Goal: Task Accomplishment & Management: Use online tool/utility

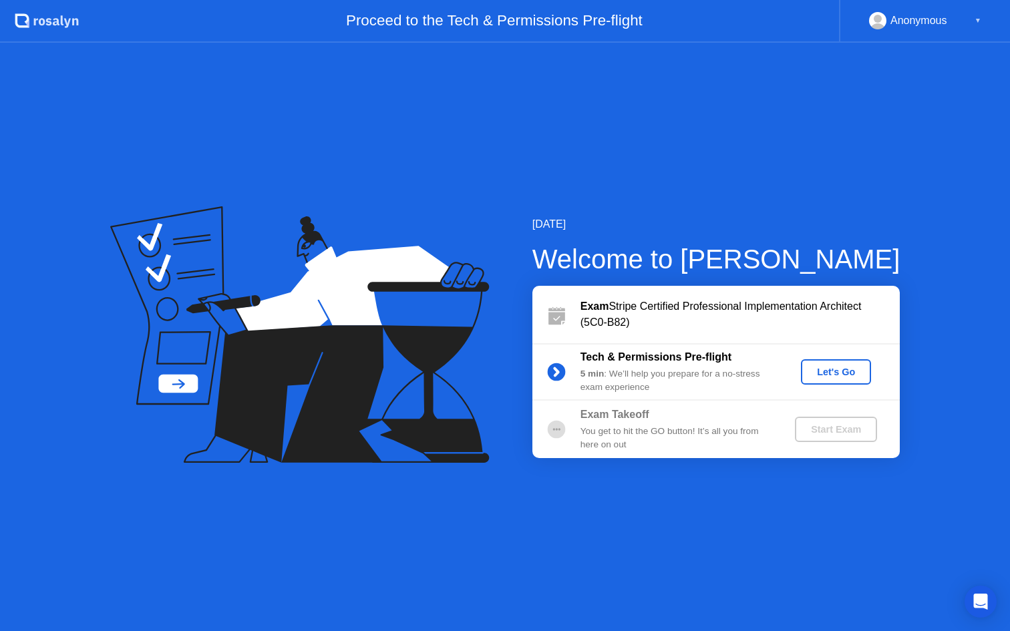
click at [978, 21] on div "▼" at bounding box center [977, 20] width 7 height 17
click at [899, 19] on div "Anonymous" at bounding box center [918, 20] width 57 height 17
click at [887, 19] on div "Anonymous" at bounding box center [908, 20] width 78 height 17
click at [833, 377] on div "Let's Go" at bounding box center [835, 372] width 59 height 11
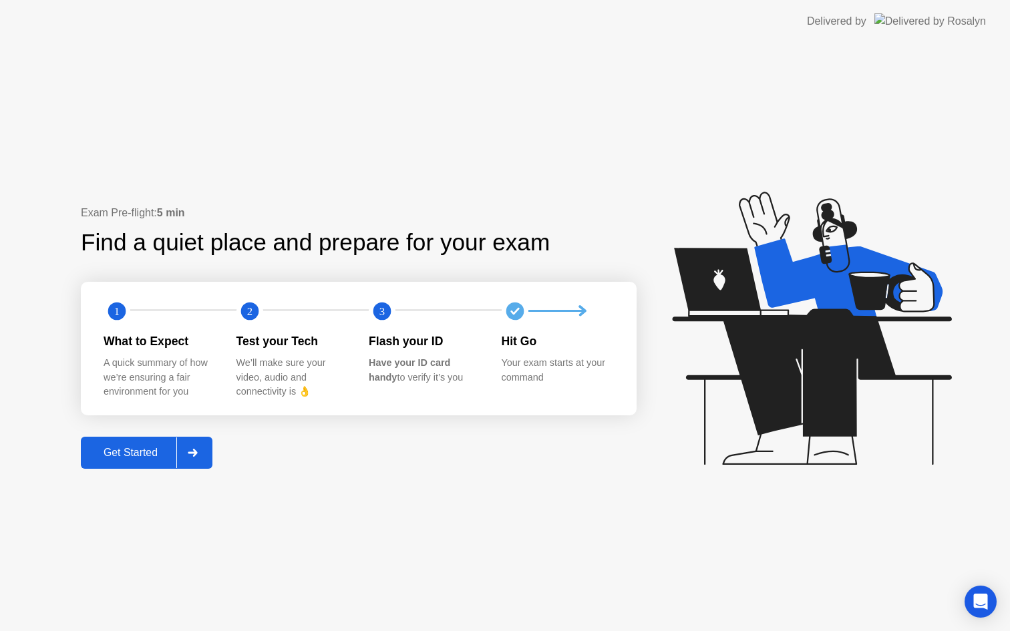
click at [158, 451] on div "Get Started" at bounding box center [130, 453] width 91 height 12
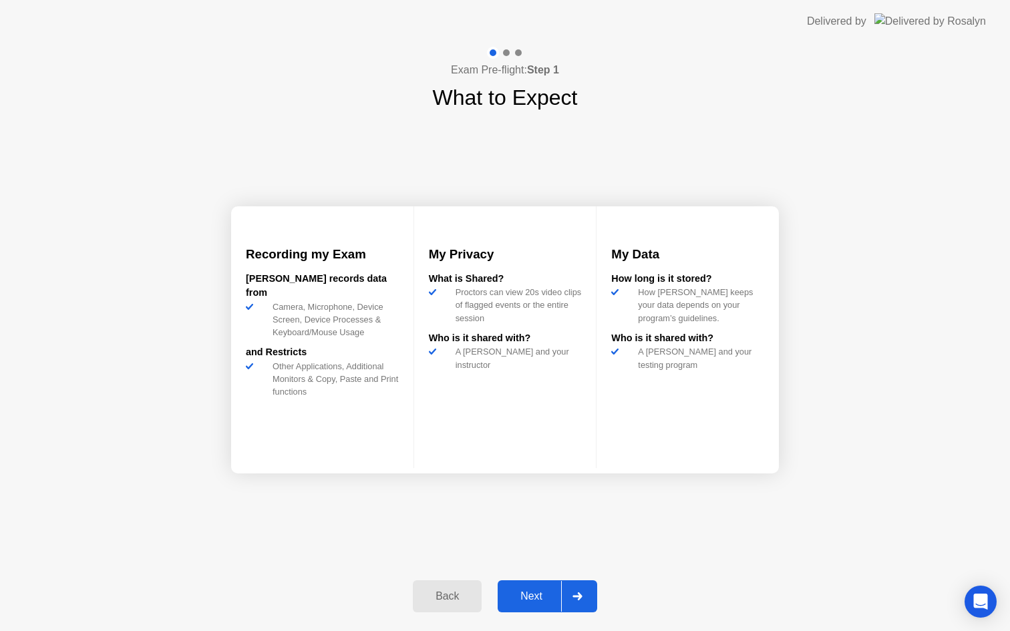
click at [531, 592] on div "Next" at bounding box center [530, 596] width 59 height 12
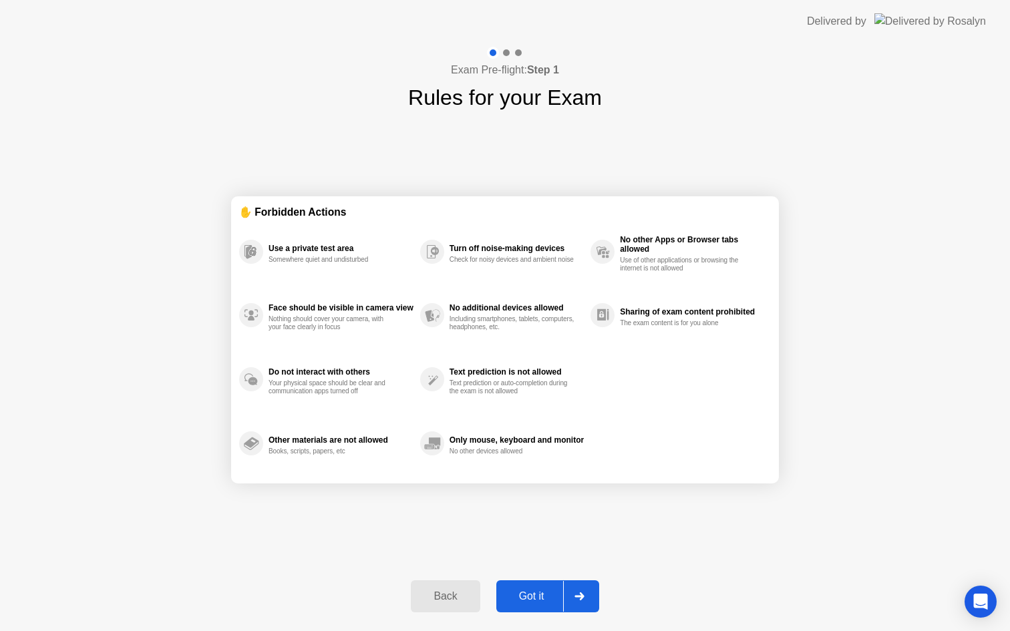
click at [531, 592] on div "Got it" at bounding box center [531, 596] width 63 height 12
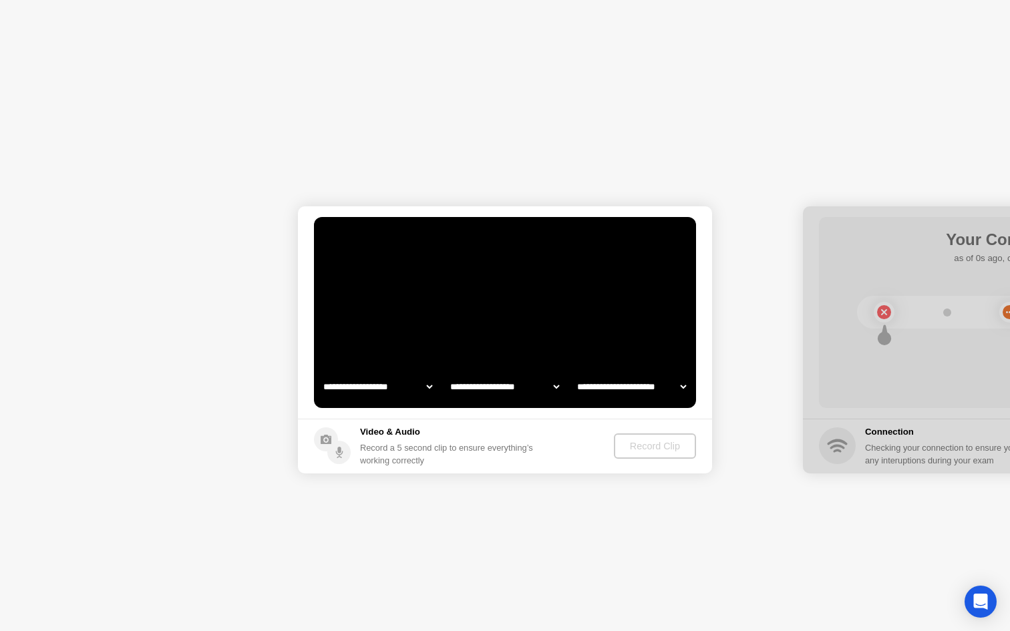
select select "**********"
select select "*******"
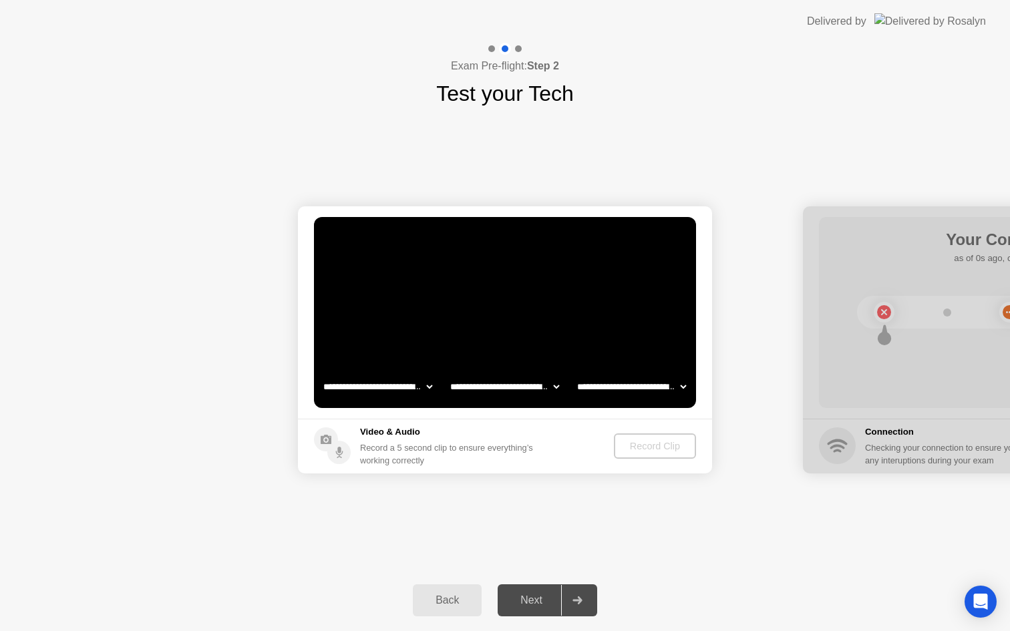
click at [410, 385] on select "**********" at bounding box center [377, 386] width 114 height 27
click at [525, 393] on select "**********" at bounding box center [504, 386] width 114 height 27
click at [635, 393] on select "**********" at bounding box center [631, 386] width 114 height 27
click at [660, 441] on div "Record Clip" at bounding box center [655, 446] width 71 height 11
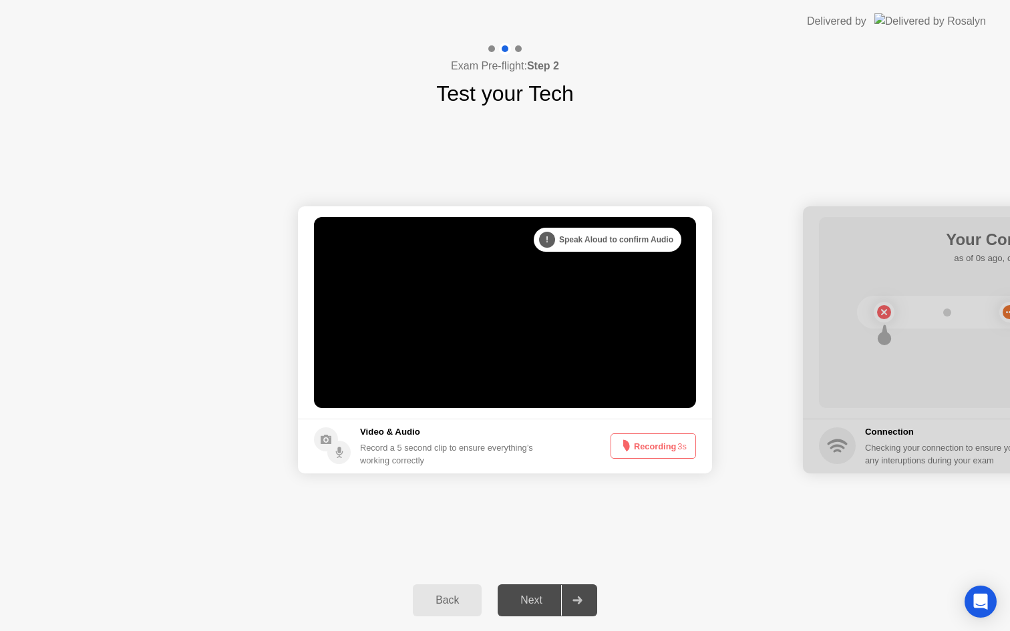
click at [649, 442] on button "Recording 3s" at bounding box center [652, 445] width 85 height 25
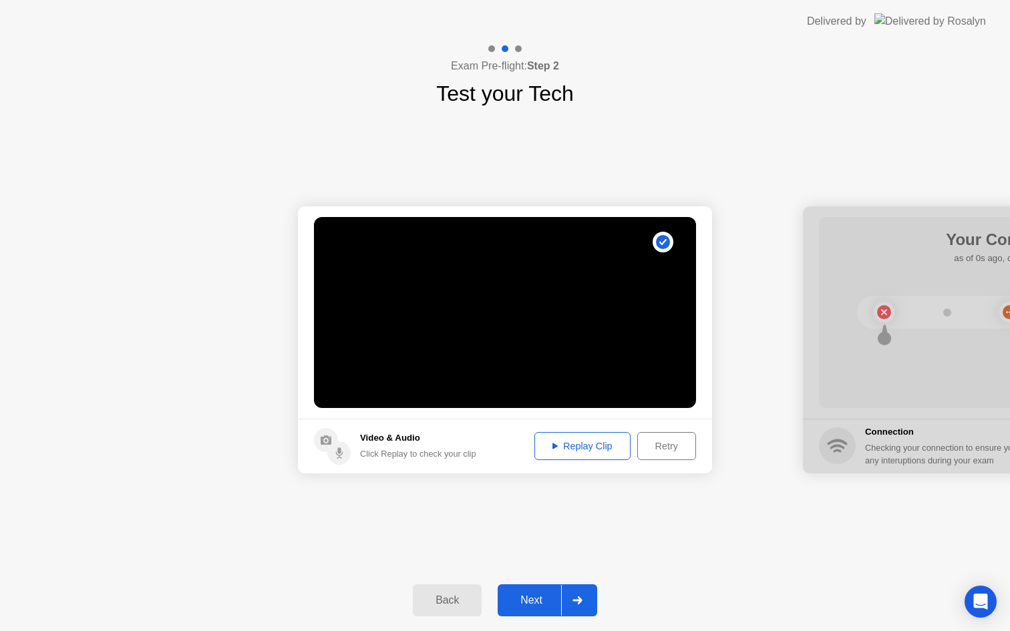
click at [608, 446] on div "Replay Clip" at bounding box center [582, 446] width 87 height 11
click at [560, 442] on div "Replay Clip" at bounding box center [582, 446] width 87 height 11
click at [685, 445] on div "Retry" at bounding box center [666, 446] width 49 height 11
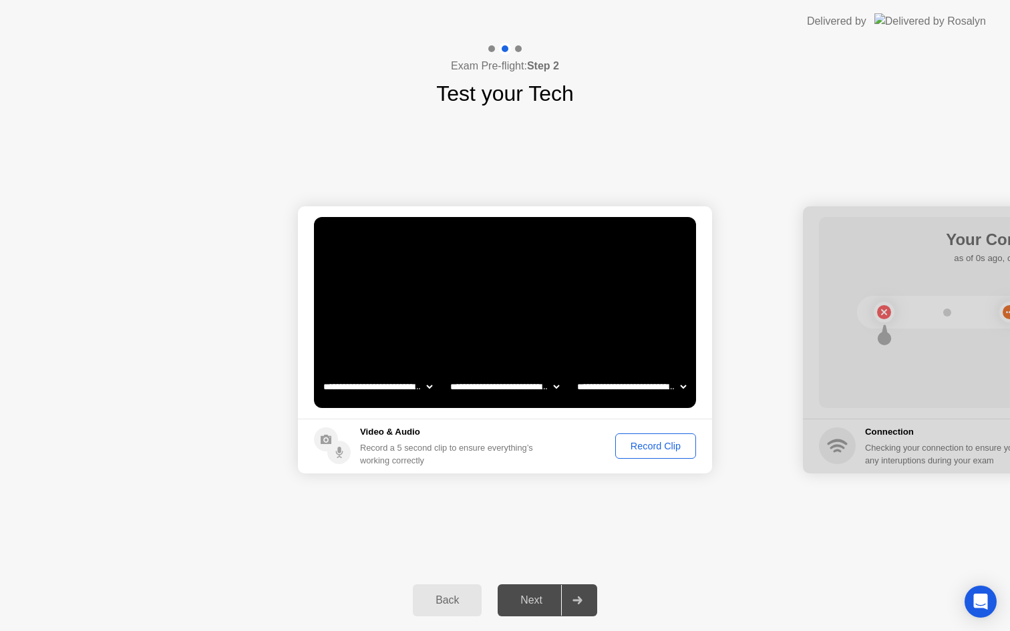
click at [657, 438] on button "Record Clip" at bounding box center [655, 445] width 81 height 25
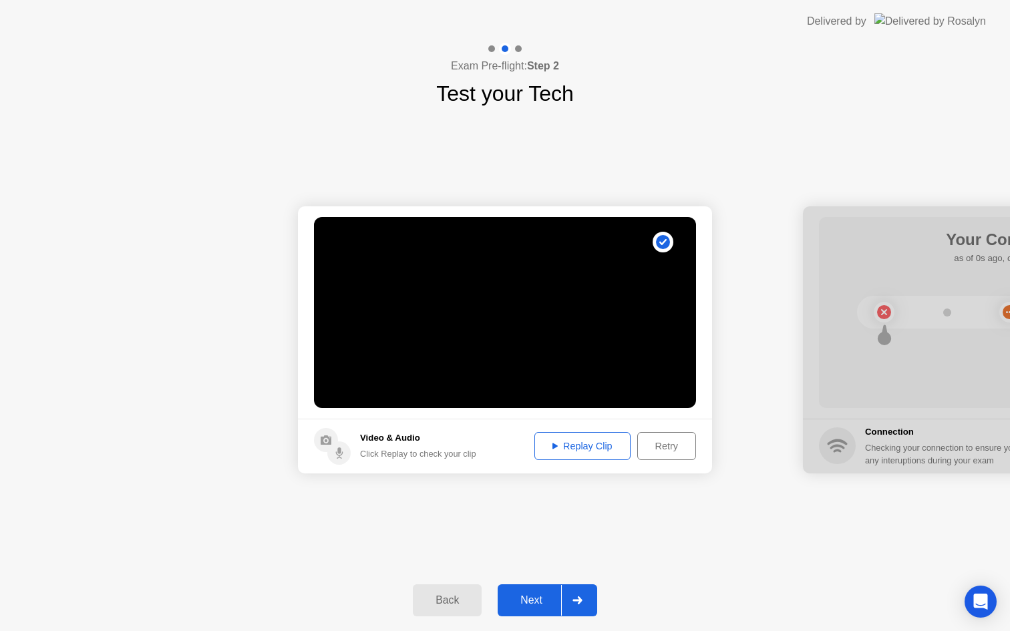
click at [541, 609] on button "Next" at bounding box center [546, 600] width 99 height 32
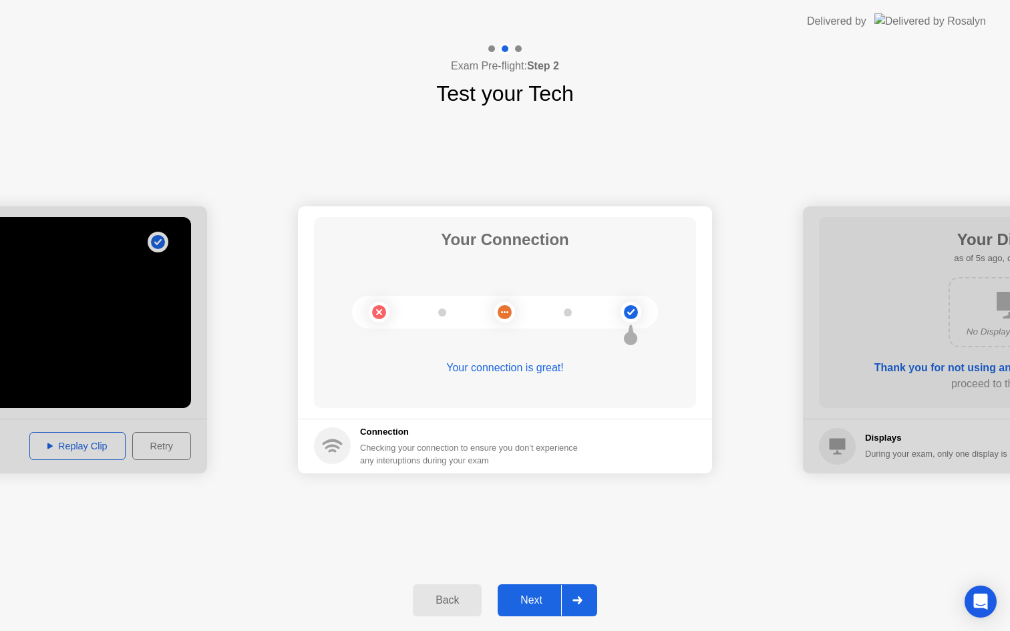
click at [542, 606] on div "Next" at bounding box center [530, 600] width 59 height 12
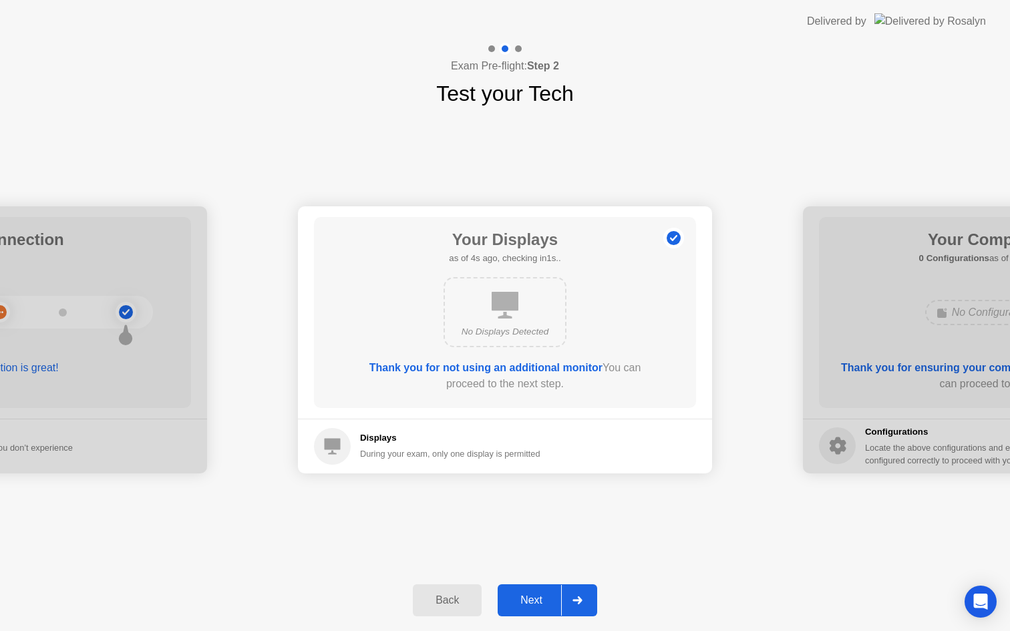
click at [531, 601] on div "Next" at bounding box center [530, 600] width 59 height 12
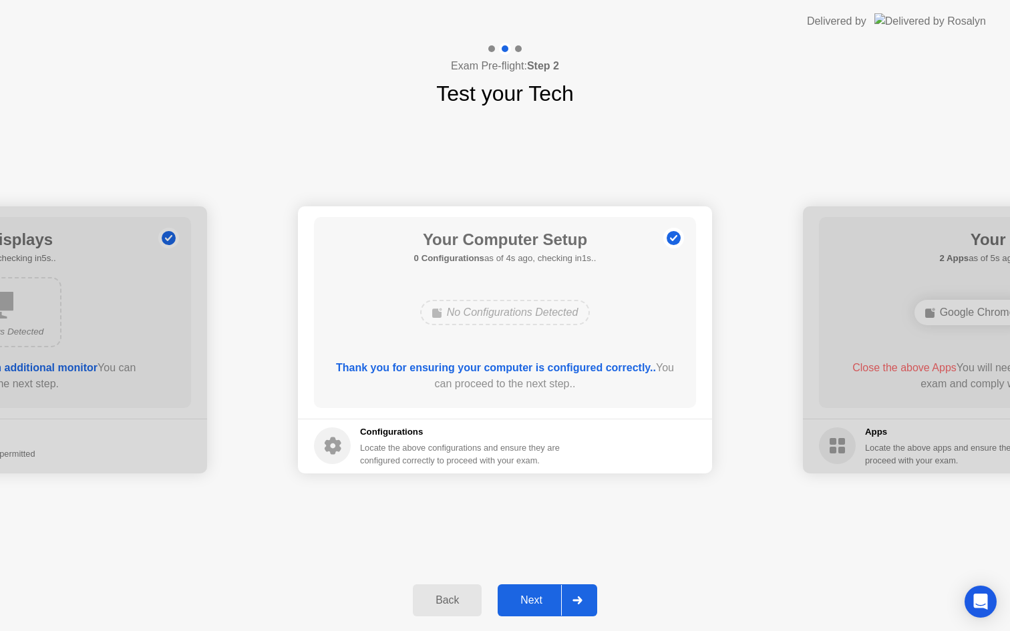
click at [535, 596] on div "Next" at bounding box center [530, 600] width 59 height 12
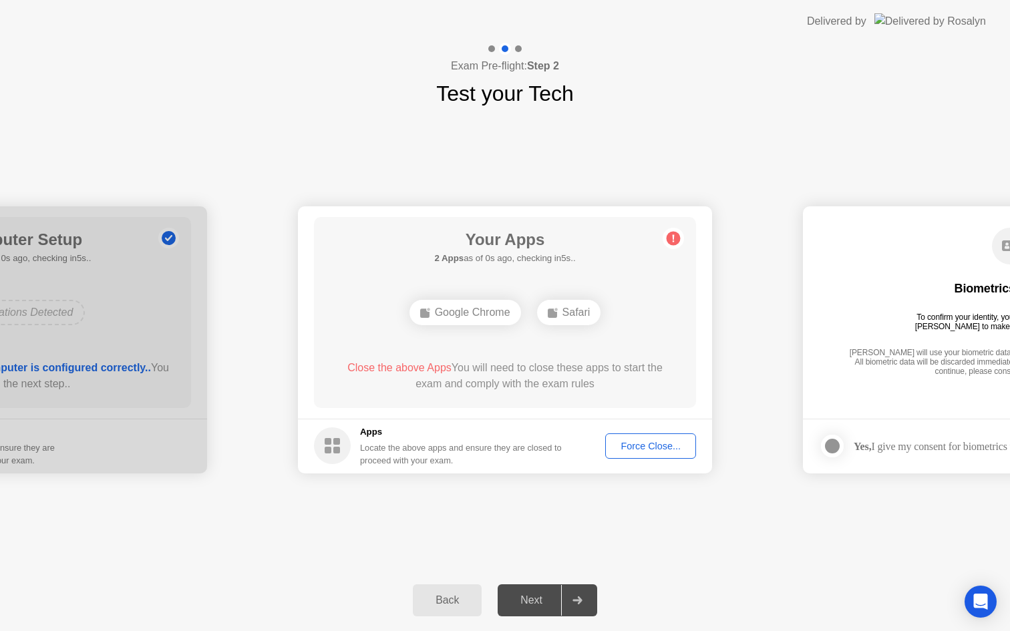
click at [674, 438] on button "Force Close..." at bounding box center [650, 445] width 91 height 25
click at [654, 630] on div at bounding box center [505, 631] width 1010 height 0
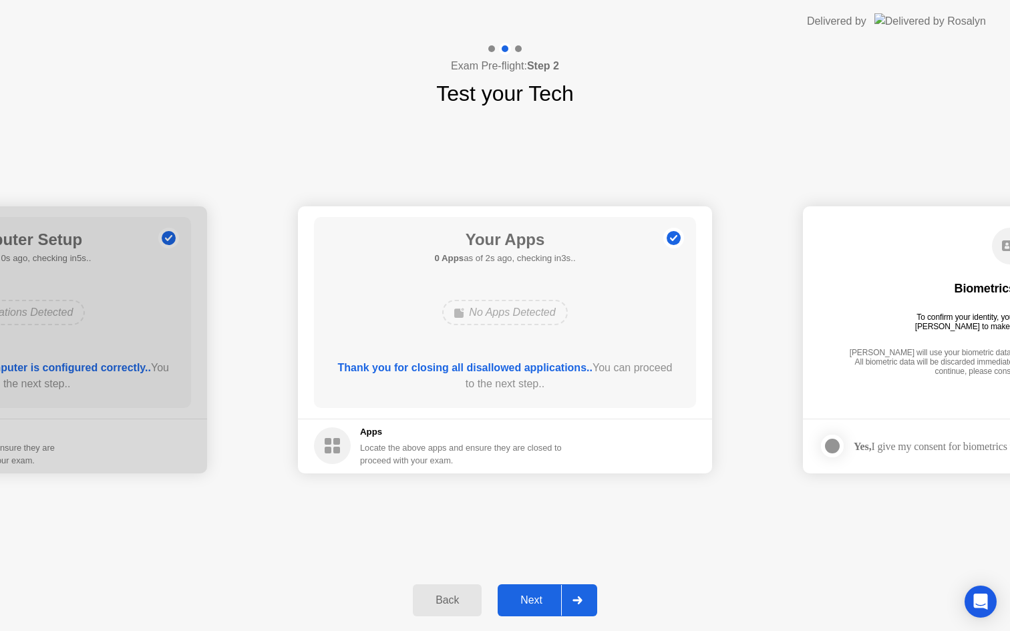
click at [528, 594] on div "Next" at bounding box center [530, 600] width 59 height 12
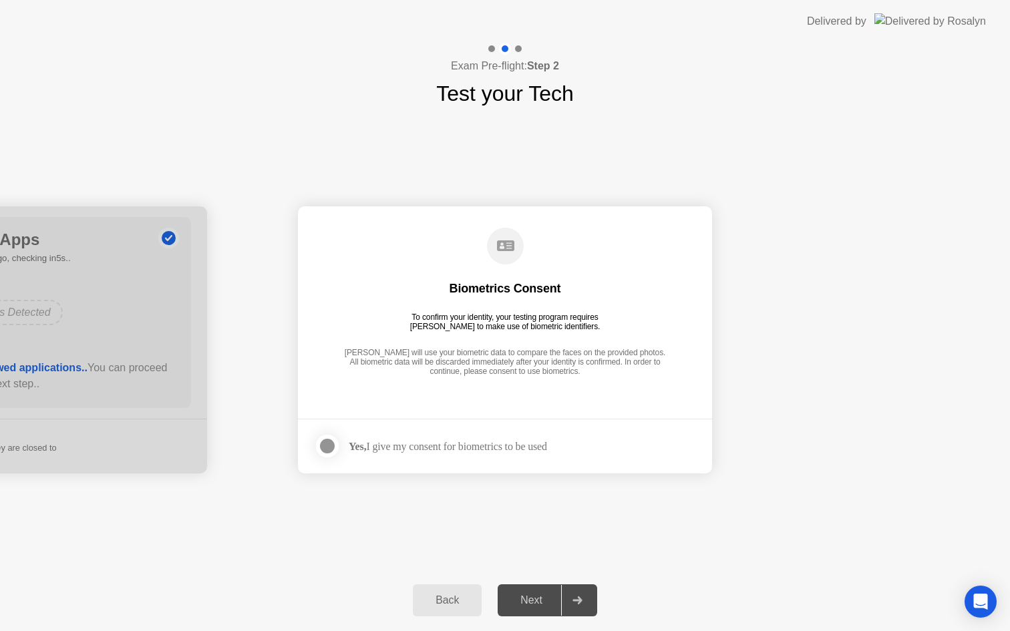
click at [316, 440] on label at bounding box center [331, 446] width 35 height 27
click at [543, 600] on div "Next" at bounding box center [530, 600] width 59 height 12
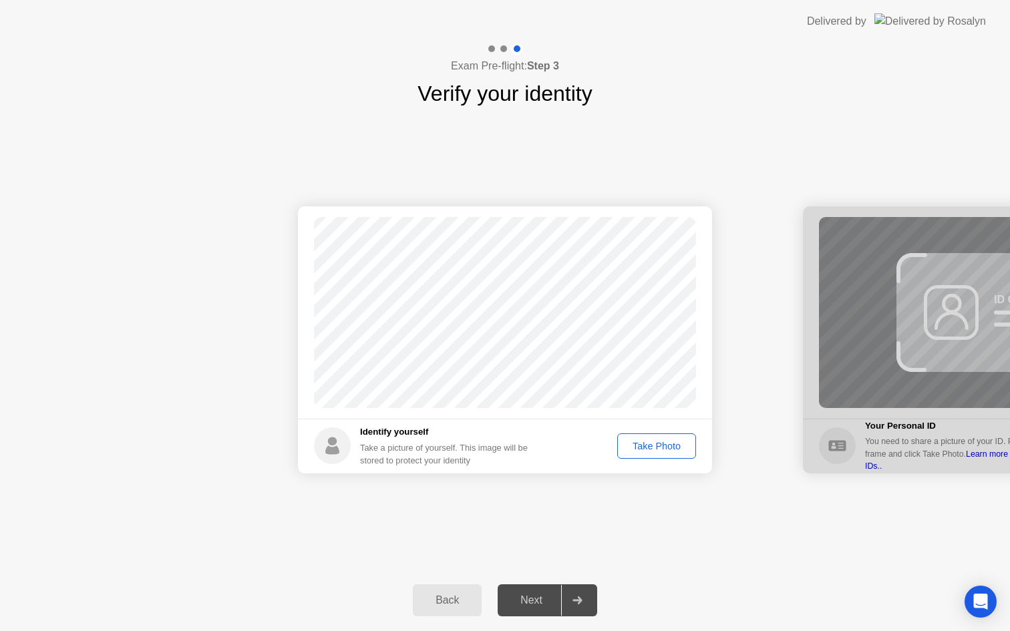
click at [646, 445] on div "Take Photo" at bounding box center [656, 446] width 69 height 11
click at [536, 601] on div "Next" at bounding box center [530, 600] width 59 height 12
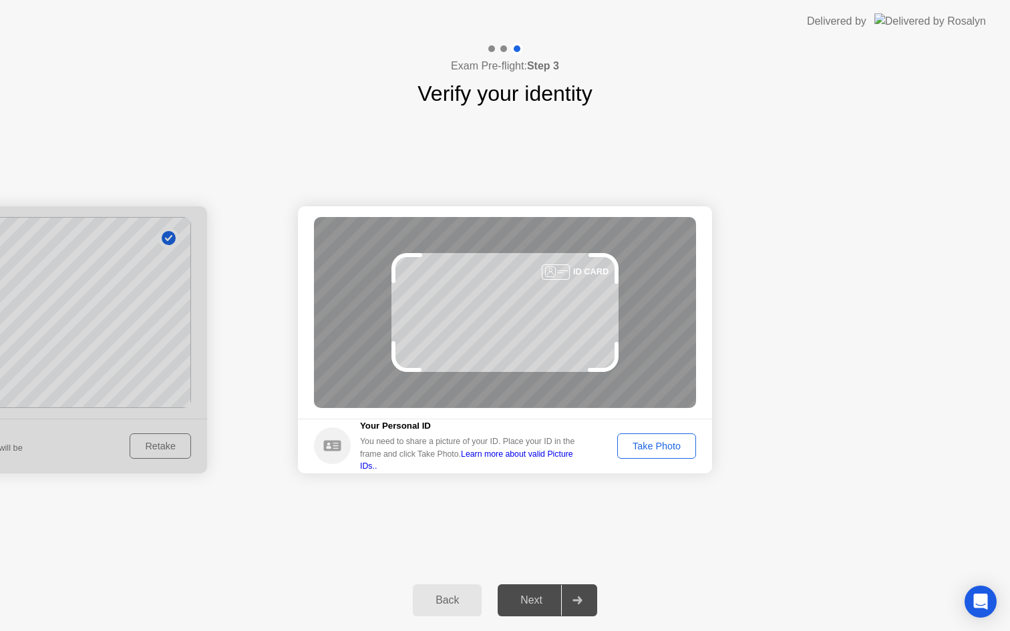
click at [653, 453] on button "Take Photo" at bounding box center [656, 445] width 79 height 25
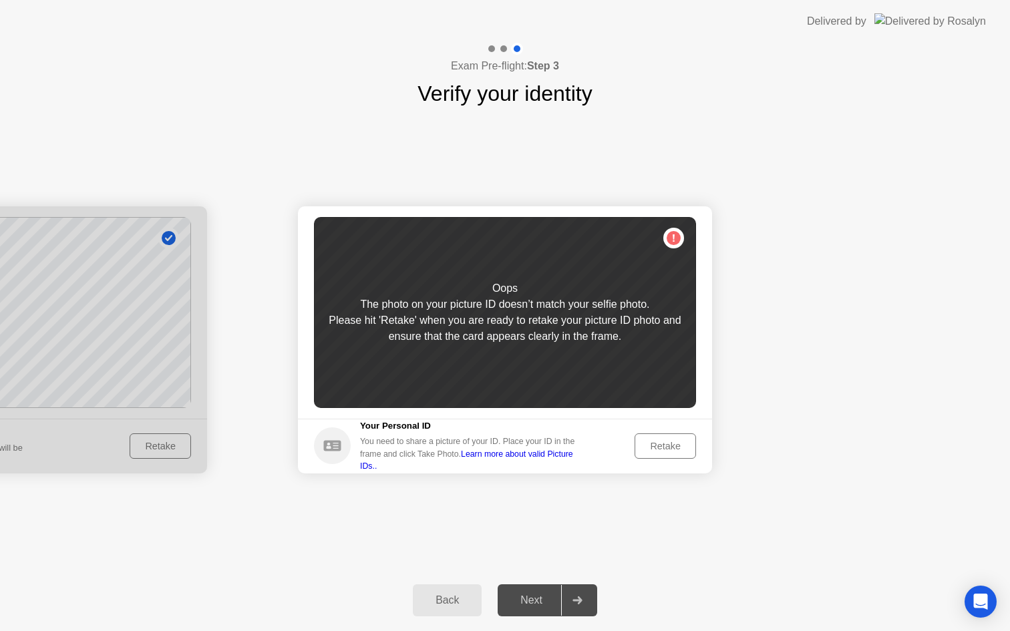
click at [670, 444] on div "Retake" at bounding box center [665, 446] width 52 height 11
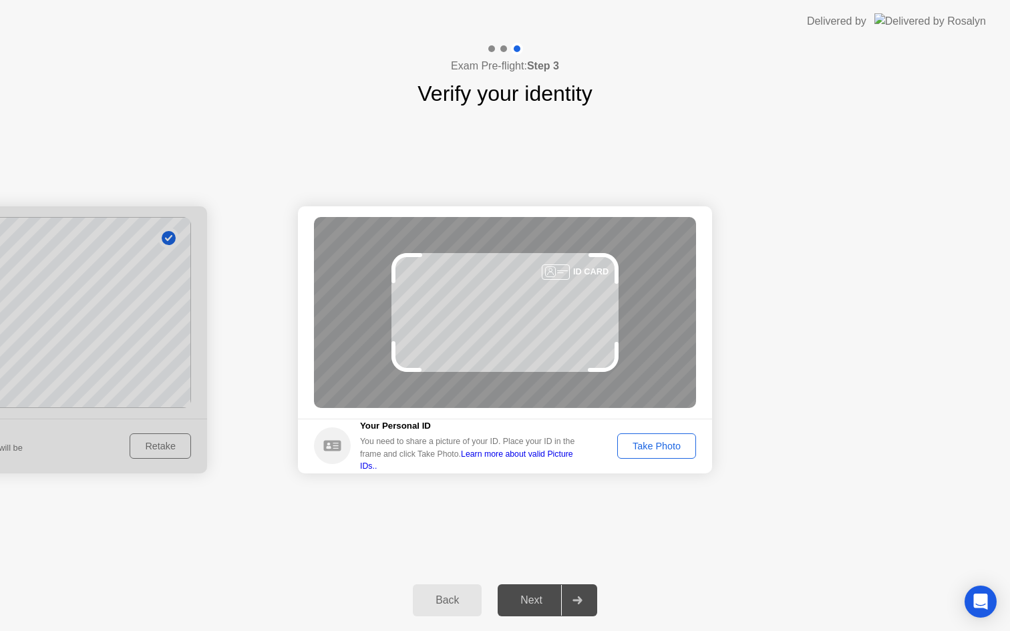
click at [670, 444] on div "Take Photo" at bounding box center [656, 446] width 69 height 11
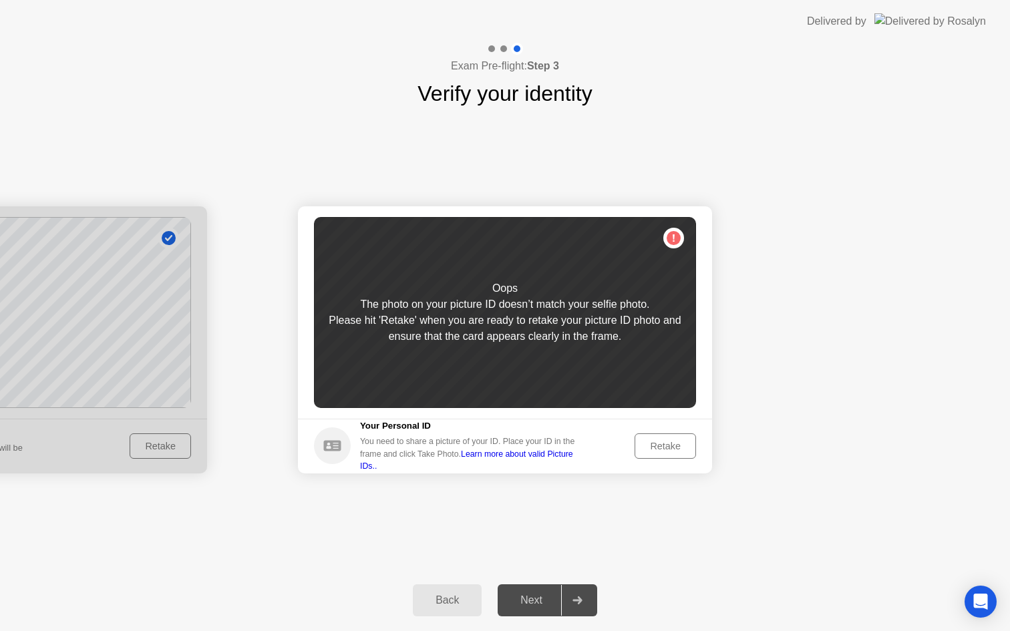
click at [670, 444] on div "Retake" at bounding box center [665, 446] width 52 height 11
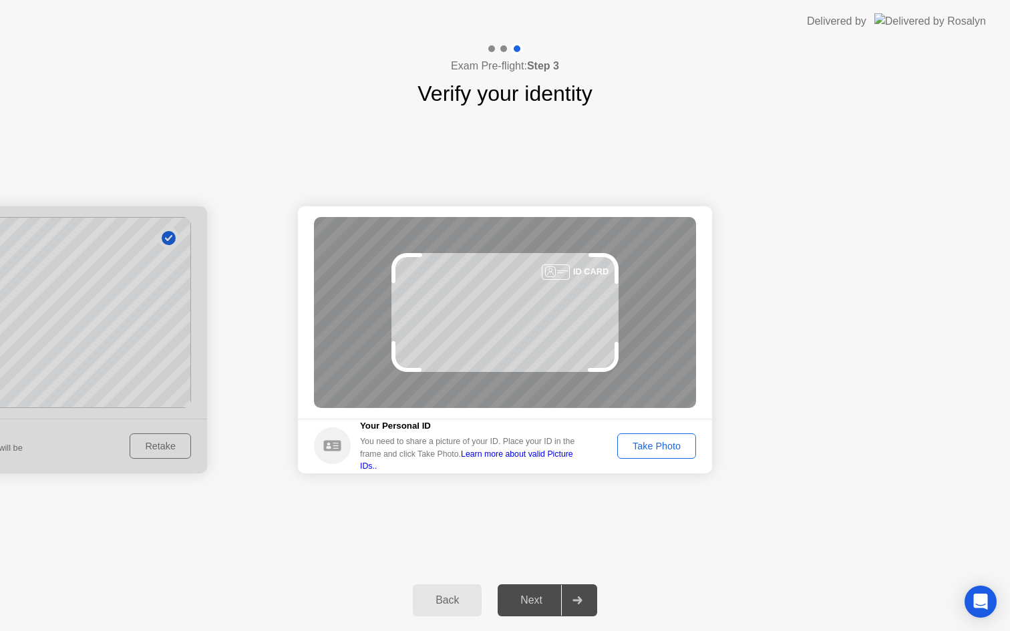
click at [670, 444] on div "Take Photo" at bounding box center [656, 446] width 69 height 11
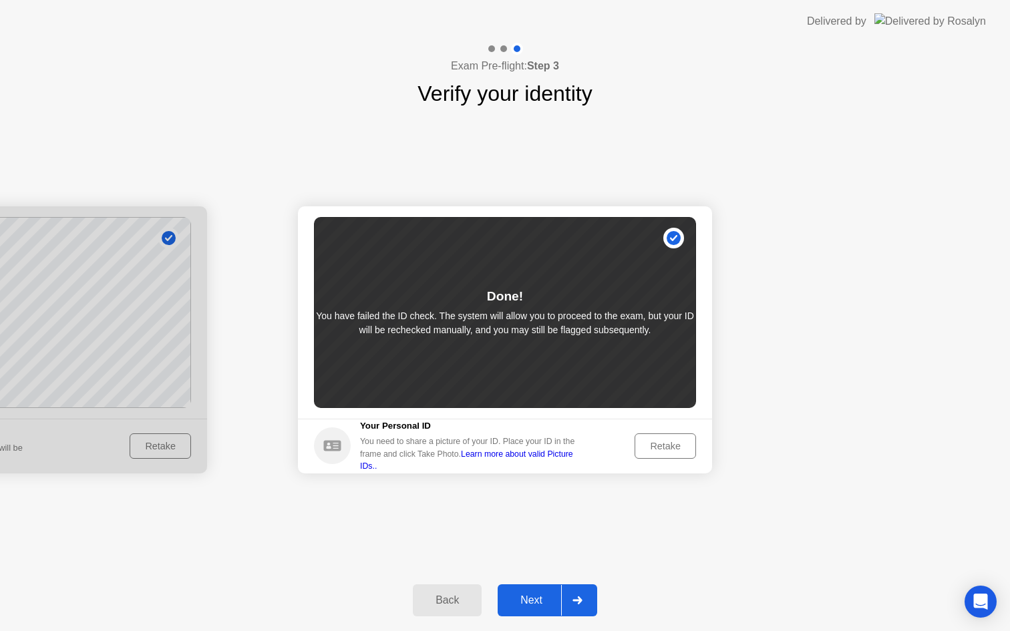
click at [530, 598] on div "Next" at bounding box center [530, 600] width 59 height 12
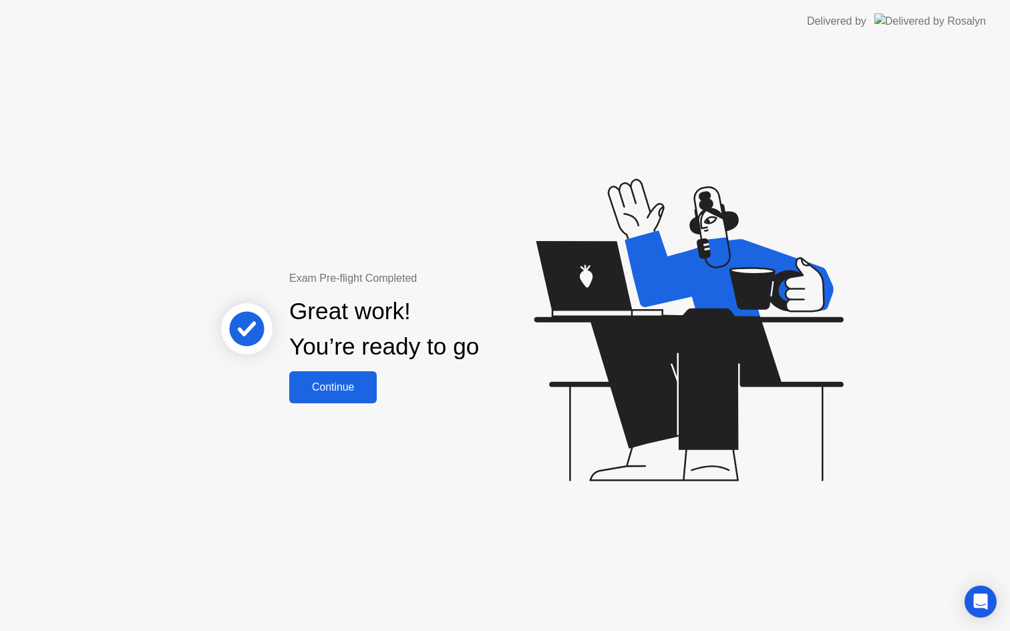
click at [363, 399] on button "Continue" at bounding box center [332, 387] width 87 height 32
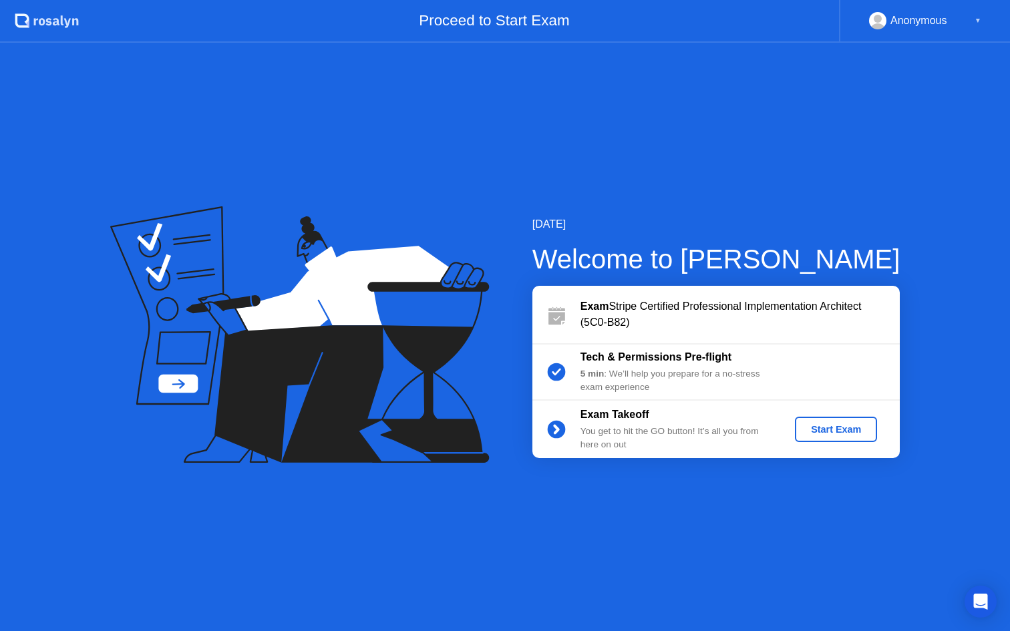
click at [844, 429] on div "Start Exam" at bounding box center [835, 429] width 71 height 11
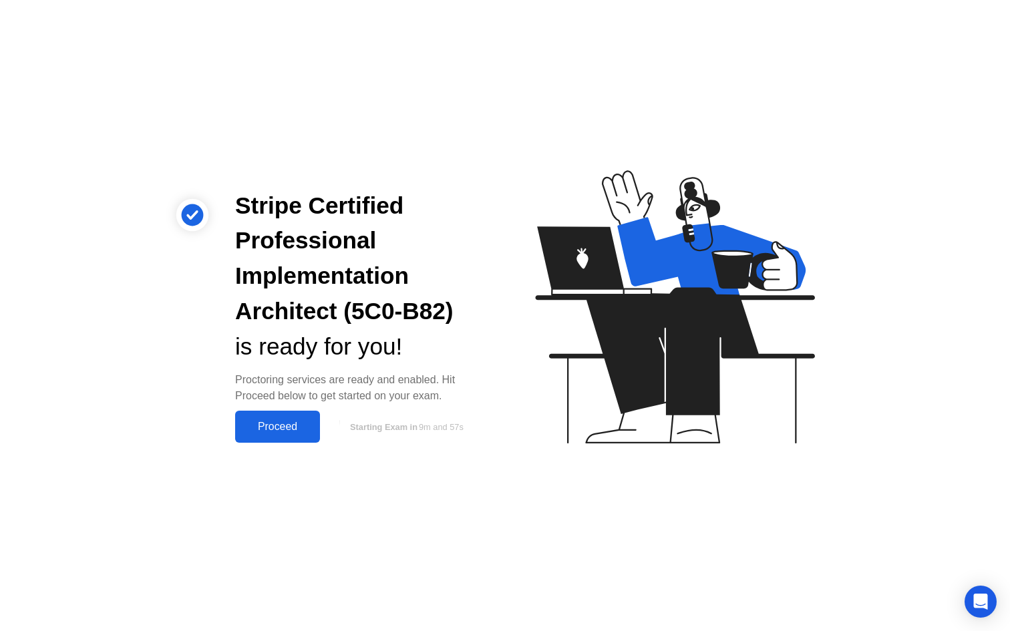
click at [844, 429] on div "Stripe Certified Professional Implementation Architect (5C0-B82) is ready for y…" at bounding box center [505, 315] width 1010 height 631
click at [295, 436] on button "Proceed" at bounding box center [277, 427] width 85 height 32
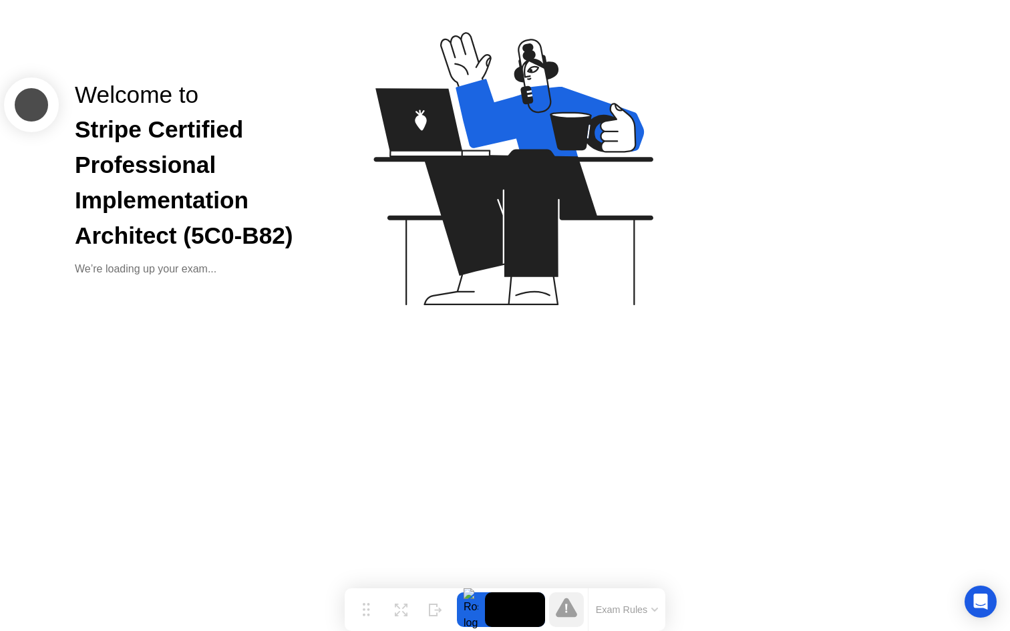
click at [575, 606] on icon at bounding box center [566, 607] width 21 height 21
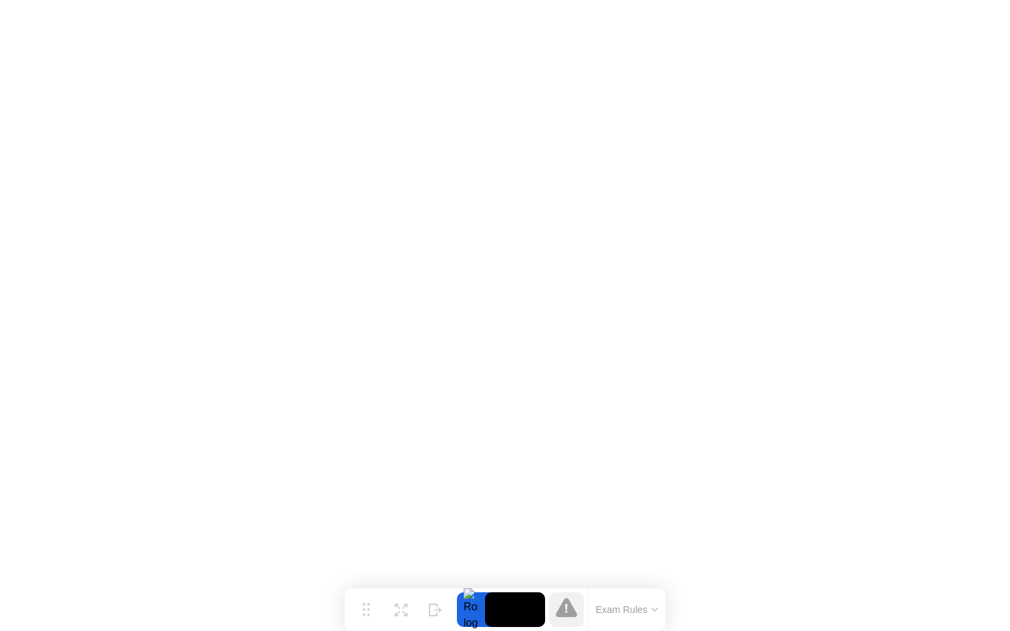
click at [651, 607] on button "Exam Rules" at bounding box center [627, 610] width 71 height 12
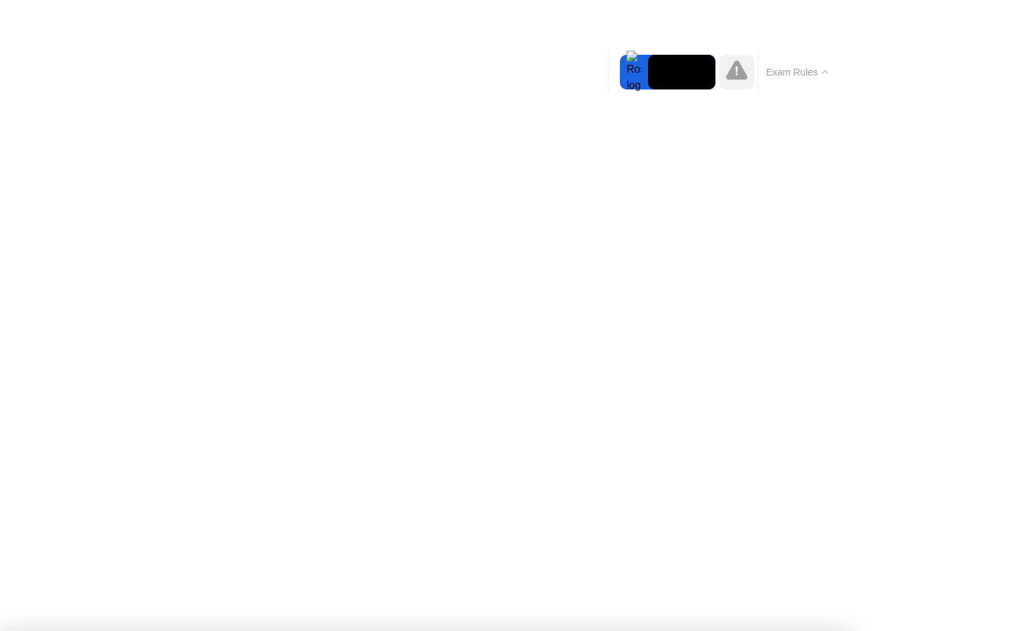
click at [740, 67] on icon at bounding box center [736, 69] width 21 height 19
click at [634, 77] on div at bounding box center [634, 72] width 28 height 35
click at [687, 75] on video at bounding box center [681, 72] width 67 height 35
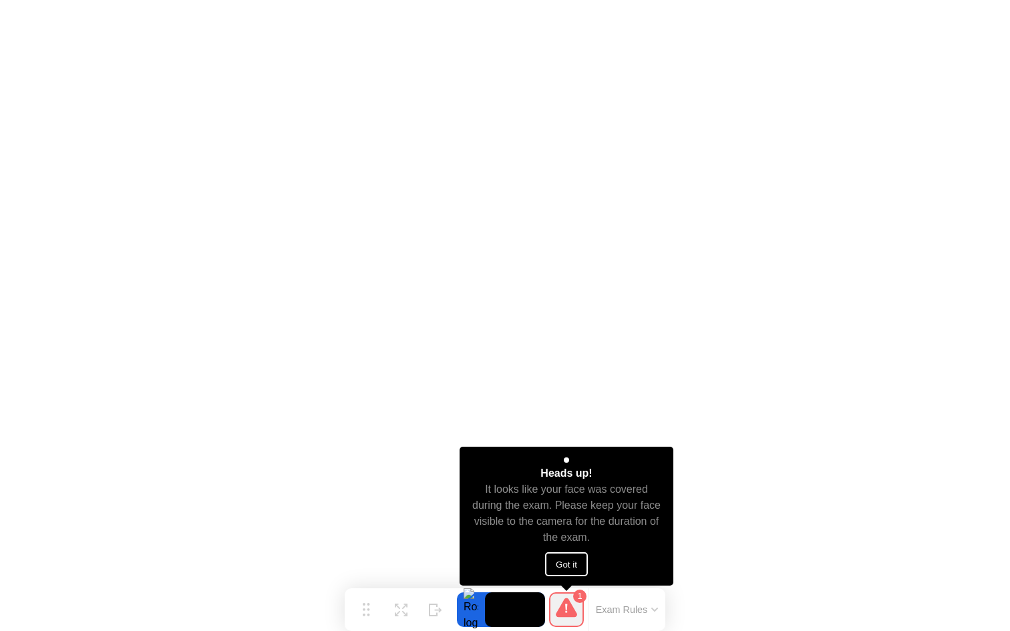
click at [559, 560] on button "Got it" at bounding box center [566, 564] width 43 height 24
click at [570, 564] on button "Got it" at bounding box center [566, 564] width 43 height 24
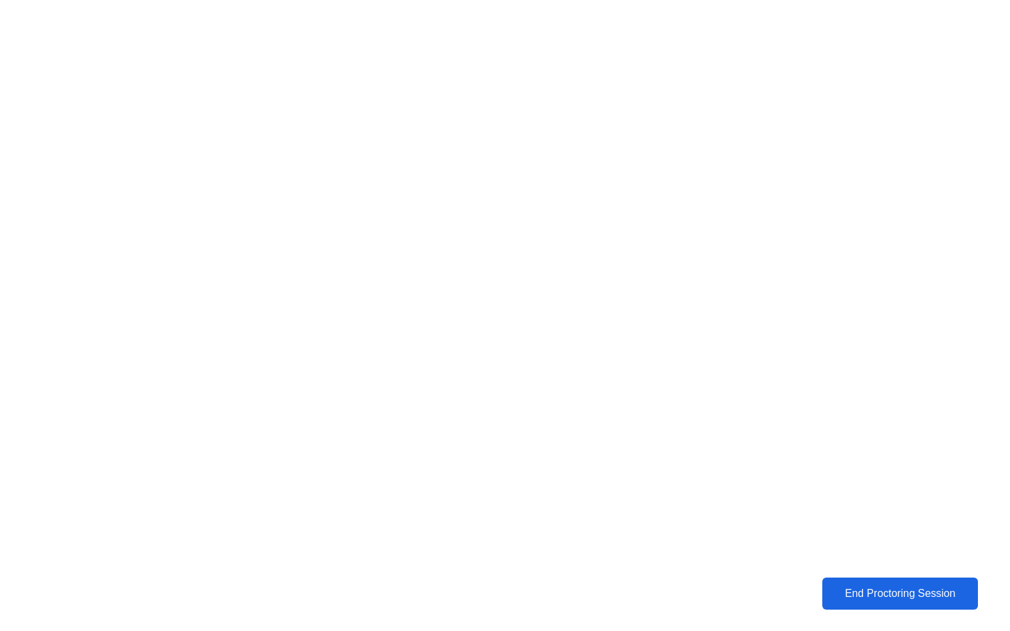
click at [850, 600] on div "End Proctoring Session" at bounding box center [899, 594] width 152 height 13
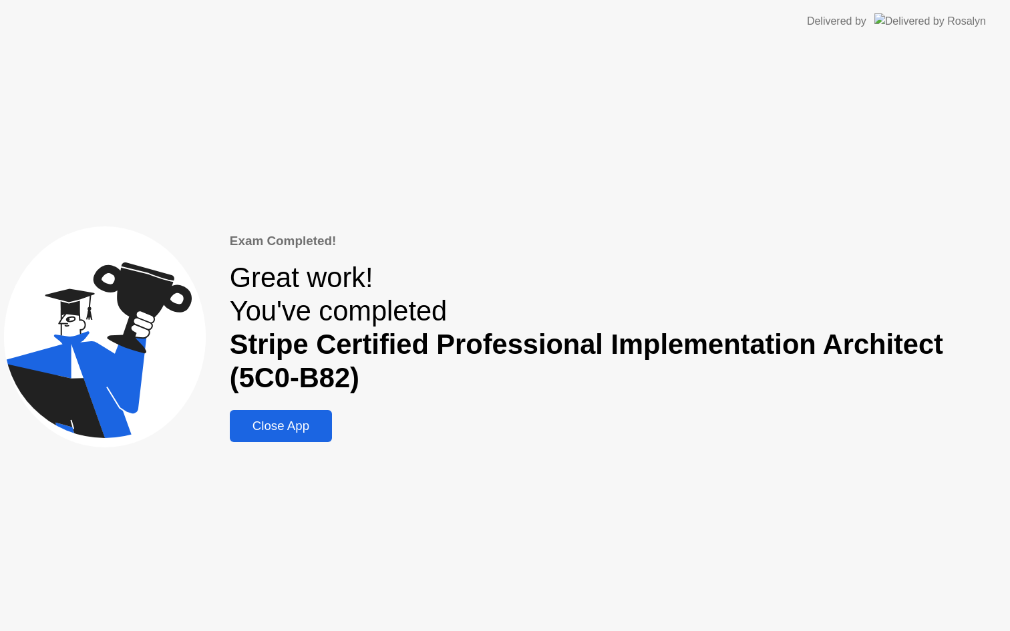
click at [313, 405] on div "Exam Completed! Great work! You've completed Stripe Certified Professional Impl…" at bounding box center [618, 337] width 776 height 211
click at [312, 423] on div "Close App" at bounding box center [281, 426] width 94 height 15
